Goal: Download file/media

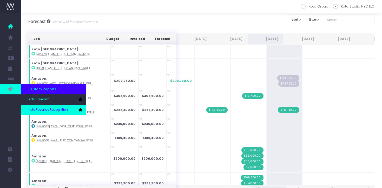
click at [38, 108] on span "Koto Revenue Recognition" at bounding box center [48, 110] width 39 height 5
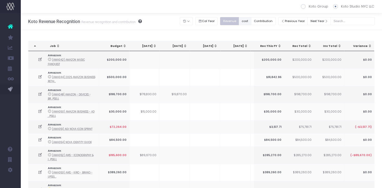
click at [251, 24] on button "cost" at bounding box center [245, 21] width 12 height 8
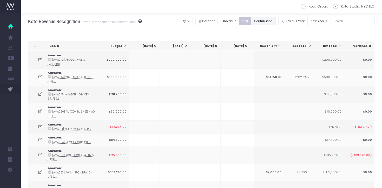
click at [275, 22] on button "Contribution" at bounding box center [263, 21] width 25 height 8
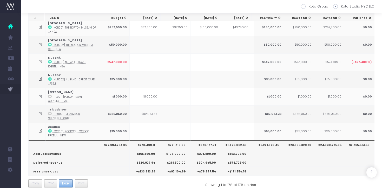
click at [63, 181] on span "Excel" at bounding box center [65, 183] width 7 height 5
